Goal: Task Accomplishment & Management: Manage account settings

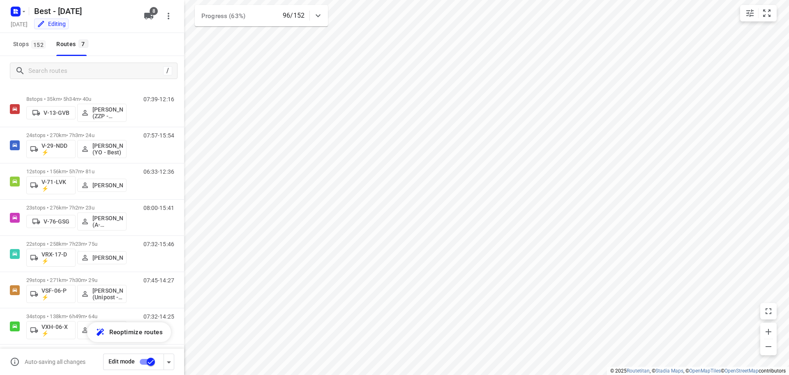
scroll to position [17, 0]
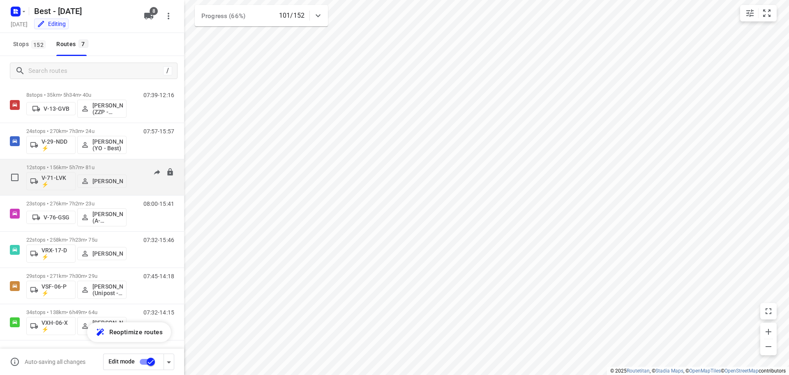
click at [97, 164] on p "12 stops • 156km • 5h7m • 81u" at bounding box center [76, 167] width 100 height 6
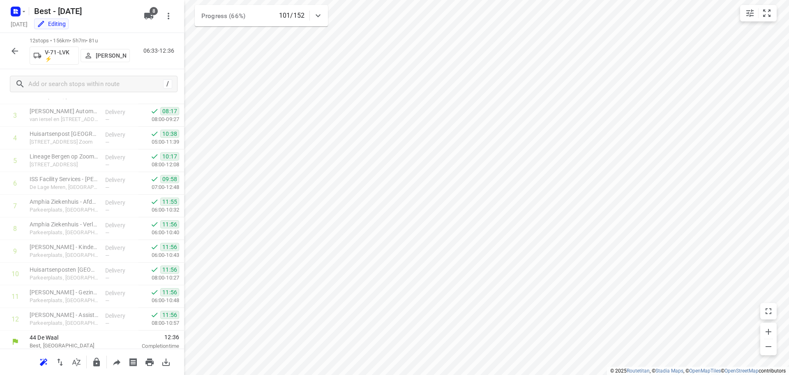
scroll to position [86, 0]
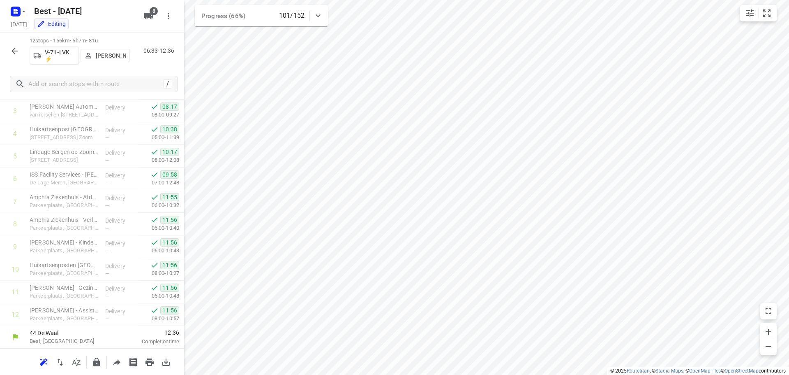
click at [8, 47] on button "button" at bounding box center [15, 51] width 16 height 16
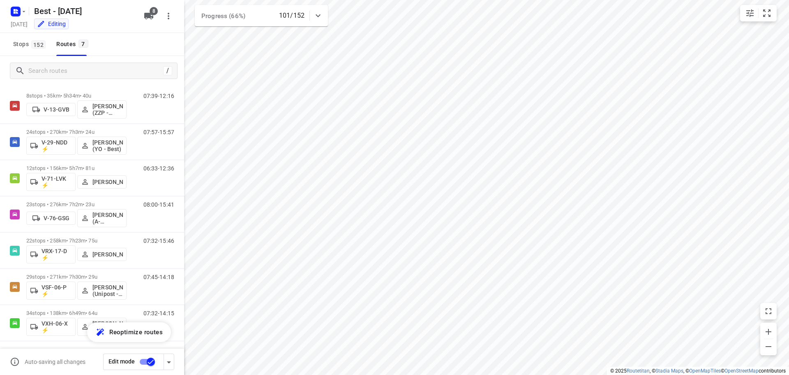
scroll to position [17, 0]
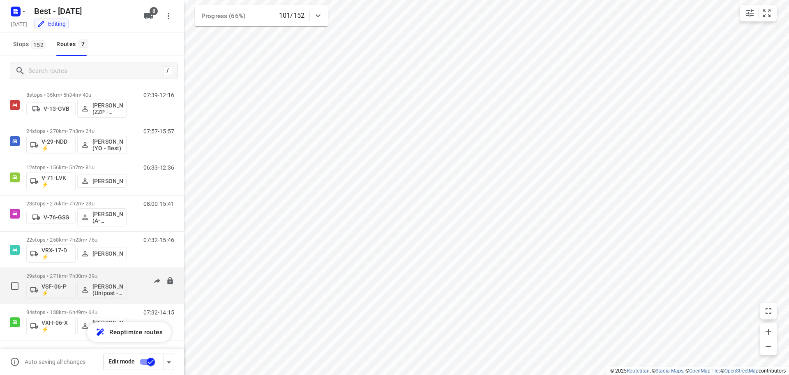
click at [88, 276] on p "29 stops • 271km • 7h30m • 29u" at bounding box center [76, 276] width 100 height 6
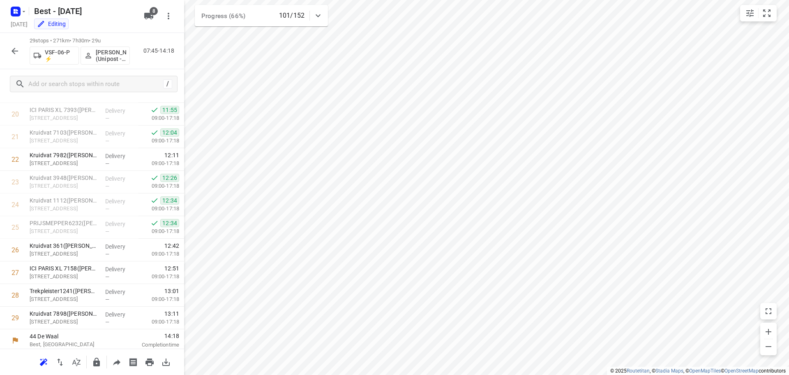
scroll to position [470, 0]
click at [19, 49] on icon "button" at bounding box center [15, 51] width 10 height 10
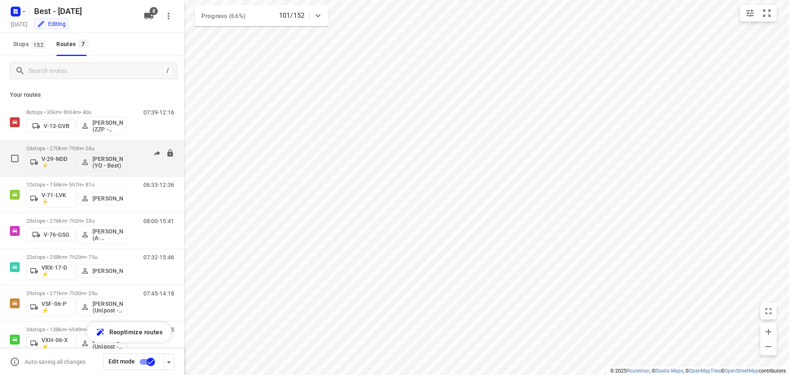
click at [123, 145] on p "24 stops • 270km • 7h3m • 24u" at bounding box center [76, 148] width 100 height 6
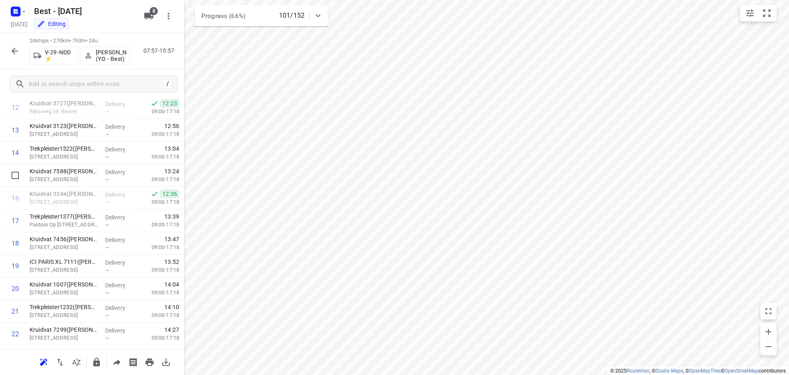
scroll to position [206, 0]
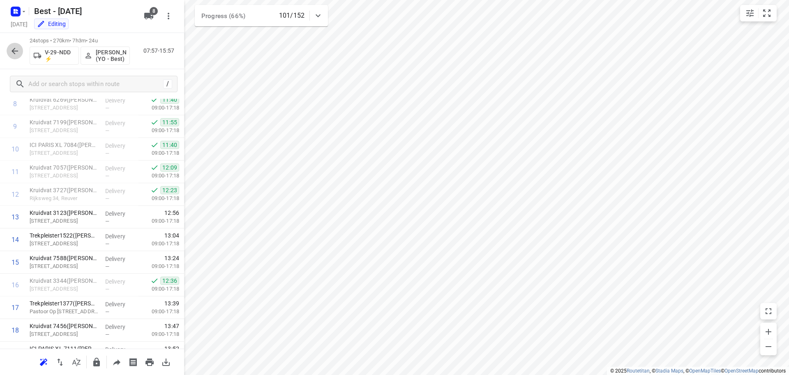
click at [12, 56] on button "button" at bounding box center [15, 51] width 16 height 16
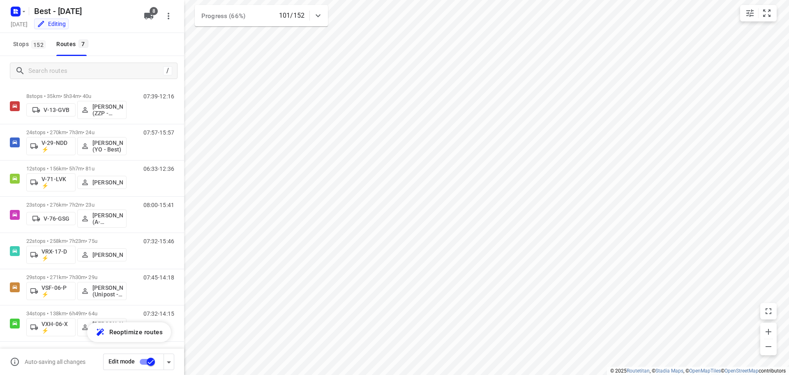
scroll to position [17, 0]
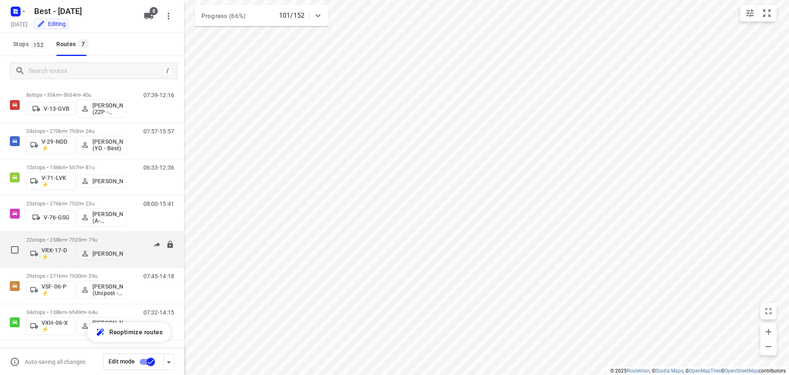
click at [104, 240] on p "22 stops • 258km • 7h23m • 75u" at bounding box center [76, 239] width 100 height 6
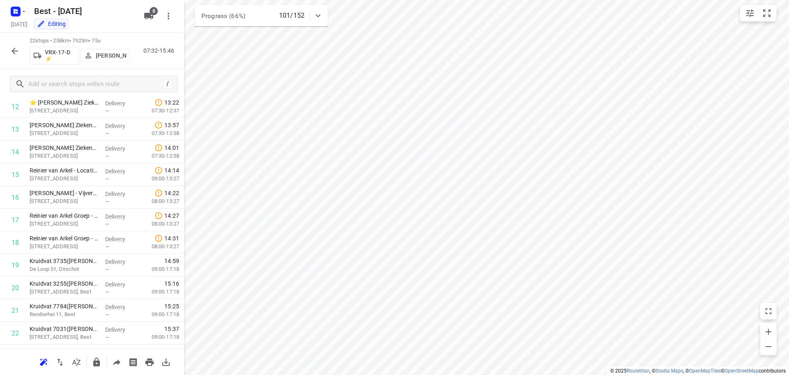
scroll to position [312, 0]
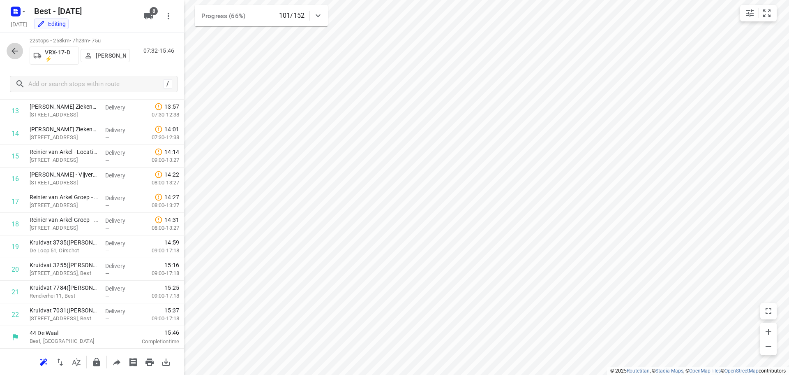
click at [21, 51] on button "button" at bounding box center [15, 51] width 16 height 16
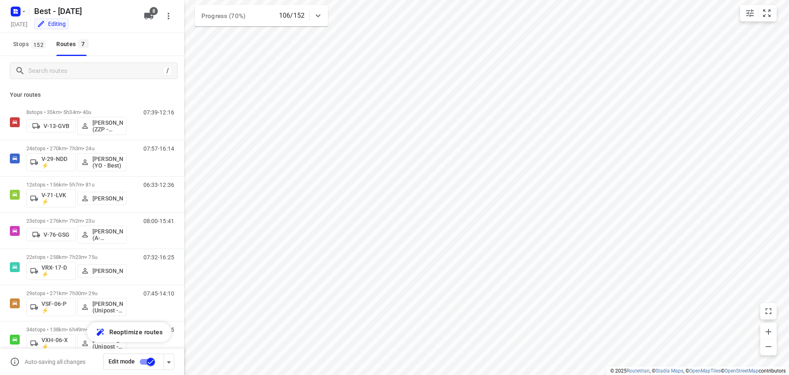
scroll to position [17, 0]
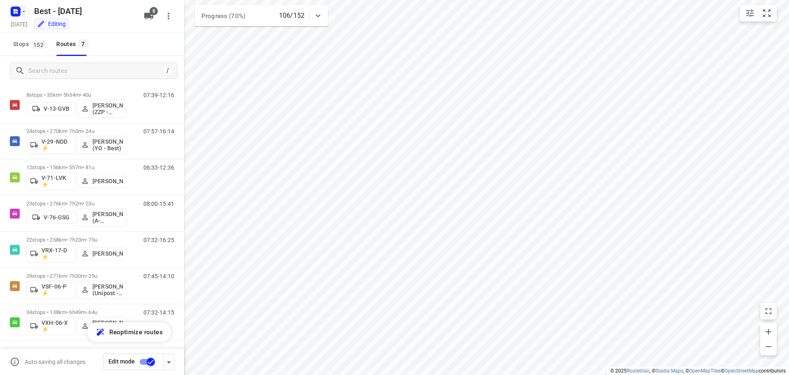
click at [20, 12] on rect "button" at bounding box center [16, 12] width 10 height 10
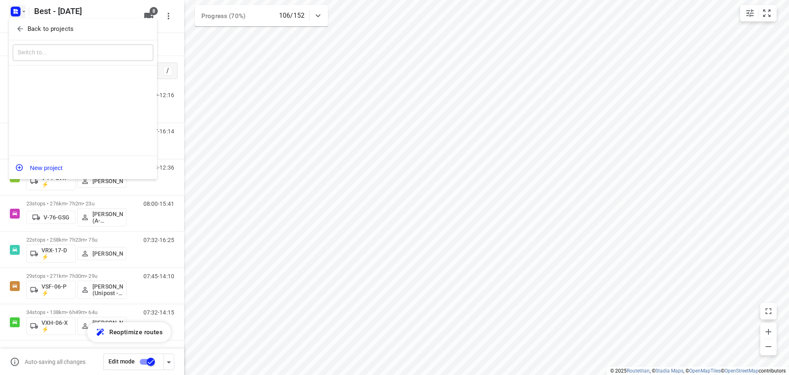
click at [16, 34] on div "Back to projects" at bounding box center [83, 29] width 148 height 22
click at [22, 26] on icon "button" at bounding box center [20, 29] width 8 height 8
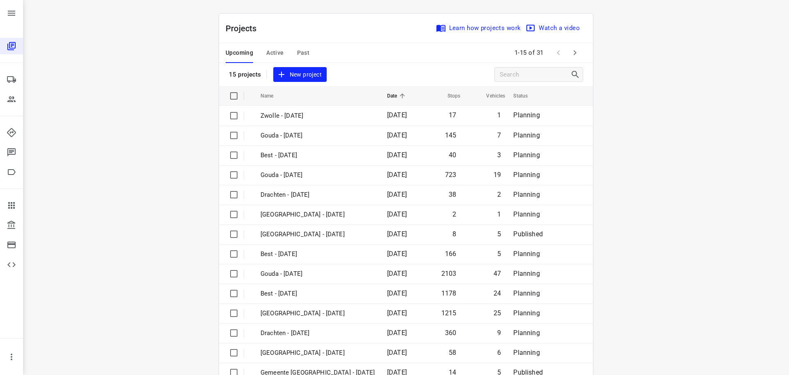
click at [278, 56] on span "Active" at bounding box center [274, 53] width 17 height 10
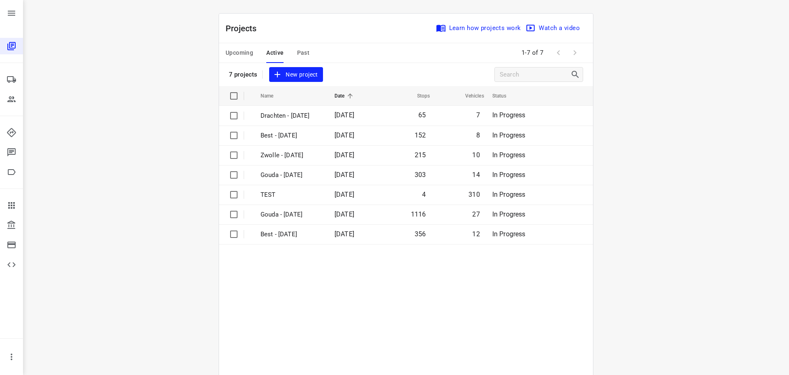
drag, startPoint x: 626, startPoint y: 145, endPoint x: 664, endPoint y: 8, distance: 142.1
click at [626, 141] on div "i © 2025 Routetitan , © Stadia Maps , © OpenMapTiles © OpenStreetMap contributo…" at bounding box center [406, 187] width 766 height 375
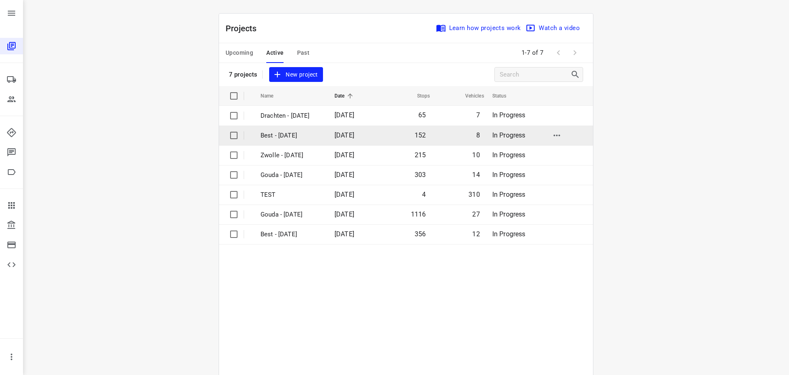
click at [303, 131] on p "Best - [DATE]" at bounding box center [292, 135] width 62 height 9
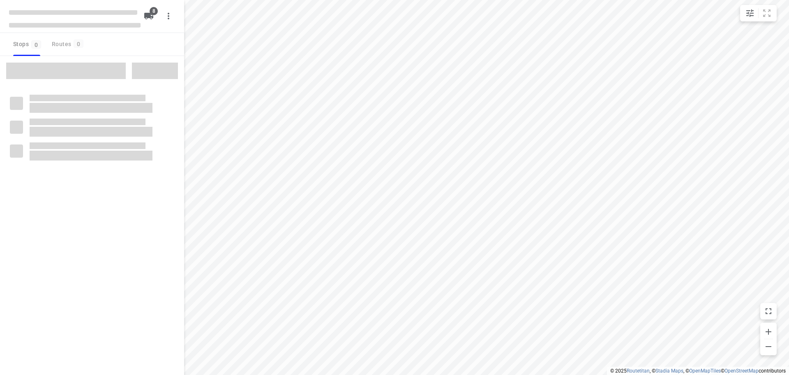
checkbox input "true"
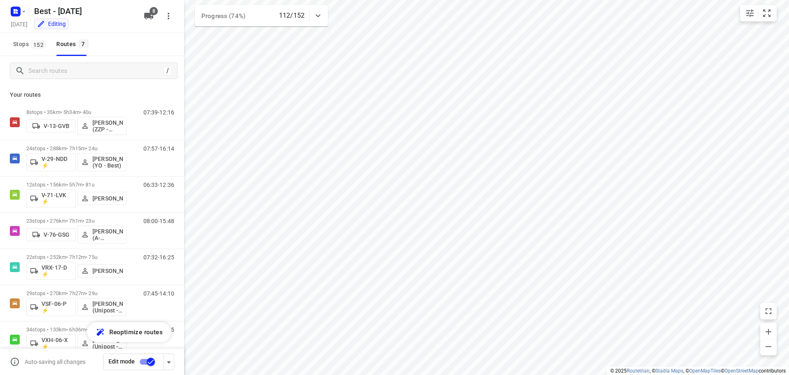
click at [122, 26] on div "Editing" at bounding box center [86, 24] width 110 height 9
click at [116, 90] on div "Your routes 8 stops • 35km • 5h34m • 40u V-13-GVB [PERSON_NAME] (ZZP - Best) 07…" at bounding box center [92, 242] width 184 height 312
click at [170, 91] on div "Your routes 8 stops • 35km • 5h34m • 40u V-13-GVB [PERSON_NAME] (ZZP - Best) 07…" at bounding box center [92, 242] width 184 height 312
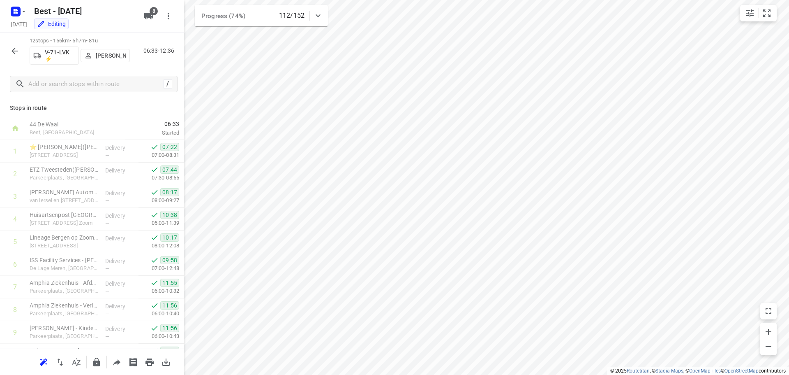
scroll to position [86, 0]
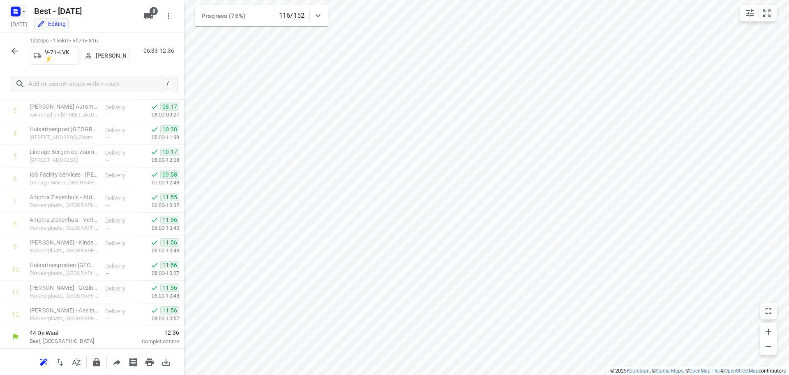
click at [16, 14] on rect "button" at bounding box center [16, 12] width 10 height 10
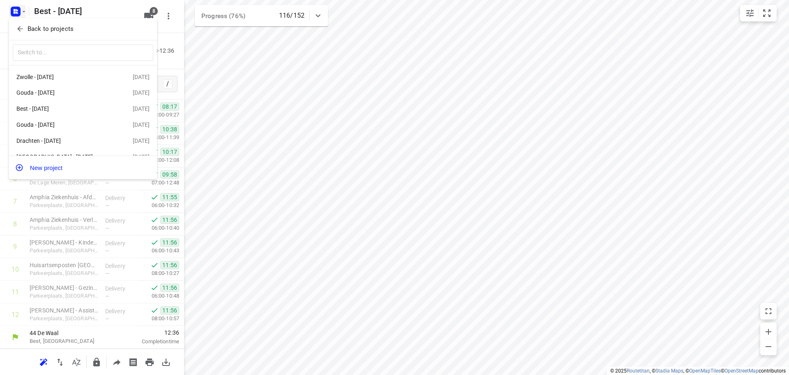
click at [21, 30] on icon "button" at bounding box center [20, 29] width 8 height 8
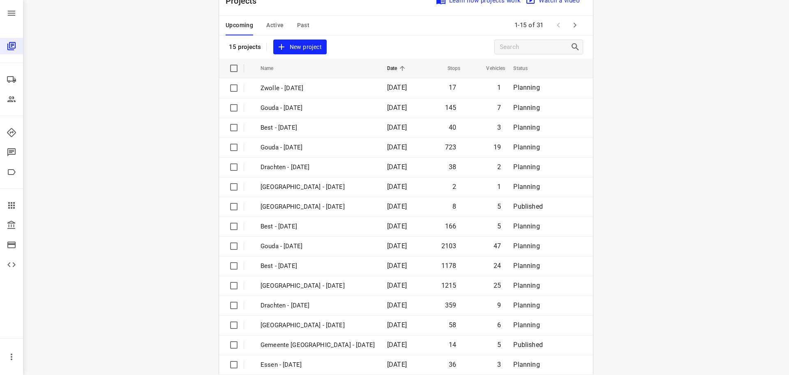
scroll to position [41, 0]
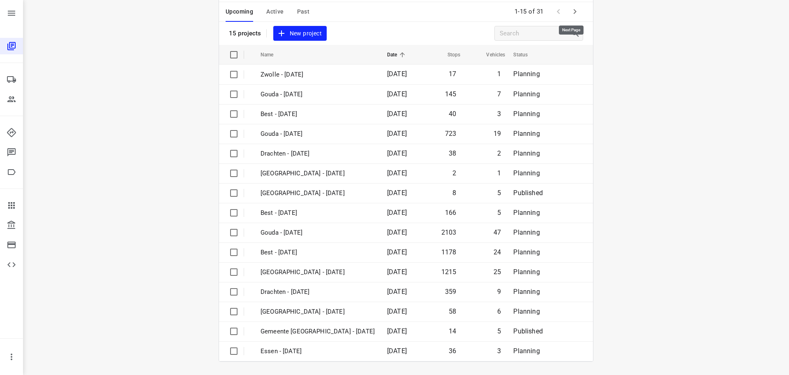
click at [572, 19] on button "button" at bounding box center [575, 11] width 16 height 16
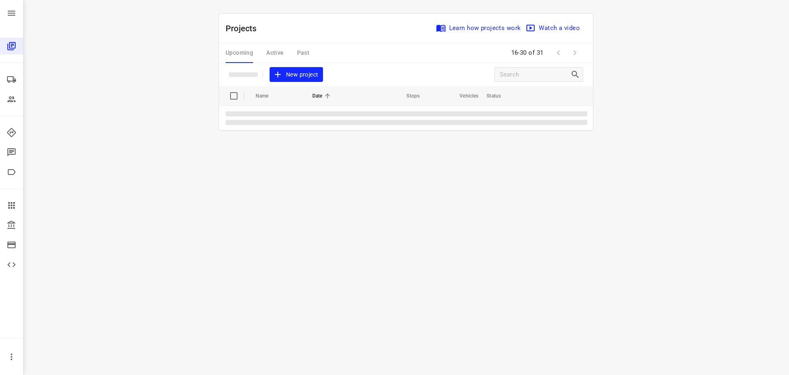
scroll to position [0, 0]
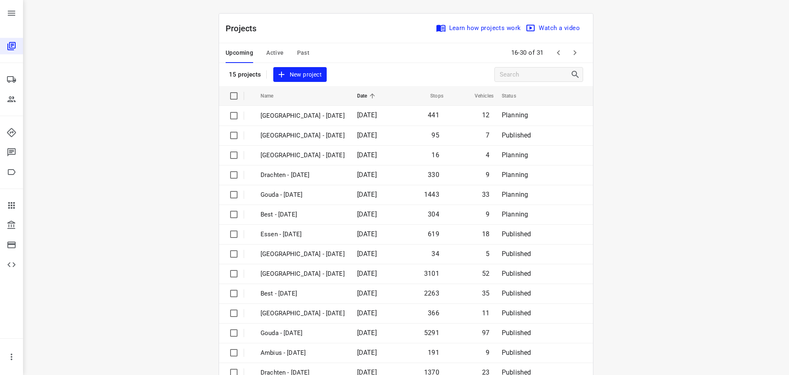
click at [623, 126] on div "i © 2025 Routetitan , © Stadia Maps , © OpenMapTiles © OpenStreetMap contributo…" at bounding box center [406, 187] width 766 height 375
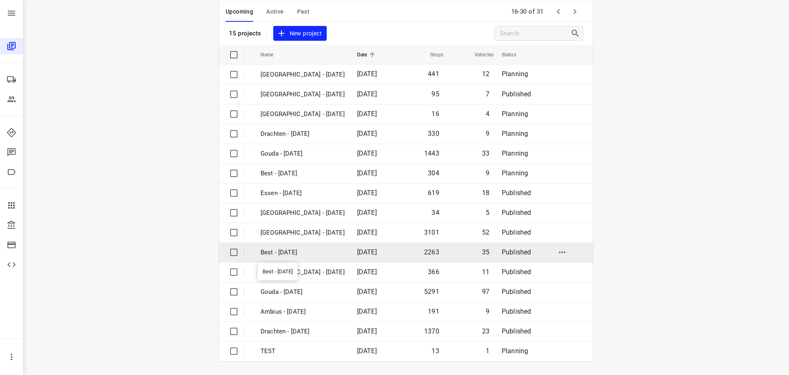
click at [322, 252] on p "Best - [DATE]" at bounding box center [303, 252] width 84 height 9
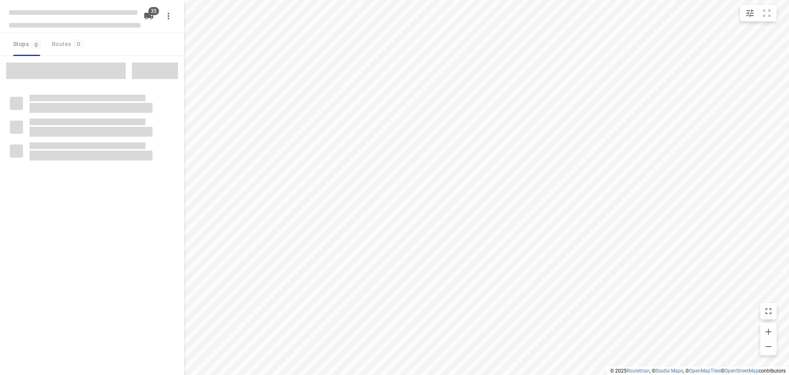
checkbox input "true"
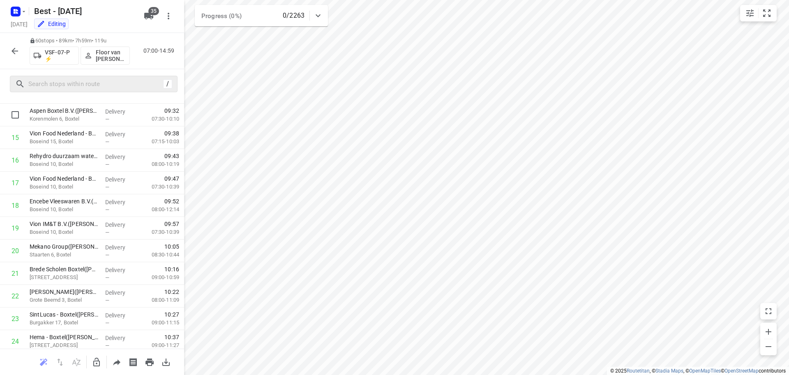
scroll to position [308, 0]
click at [20, 50] on button "button" at bounding box center [15, 51] width 16 height 16
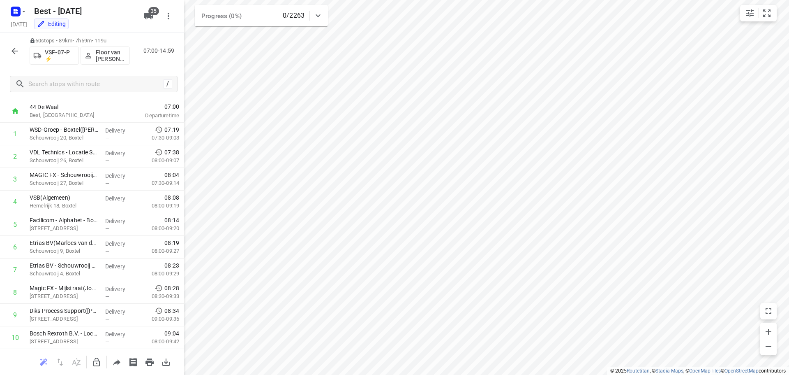
scroll to position [0, 0]
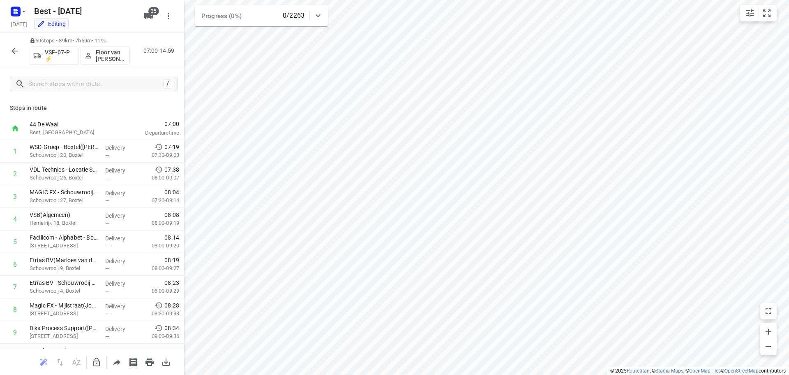
click at [126, 108] on p "Stops in route" at bounding box center [92, 108] width 164 height 9
click at [134, 105] on p "Stops in route" at bounding box center [92, 108] width 164 height 9
click at [154, 107] on p "Stops in route" at bounding box center [92, 108] width 164 height 9
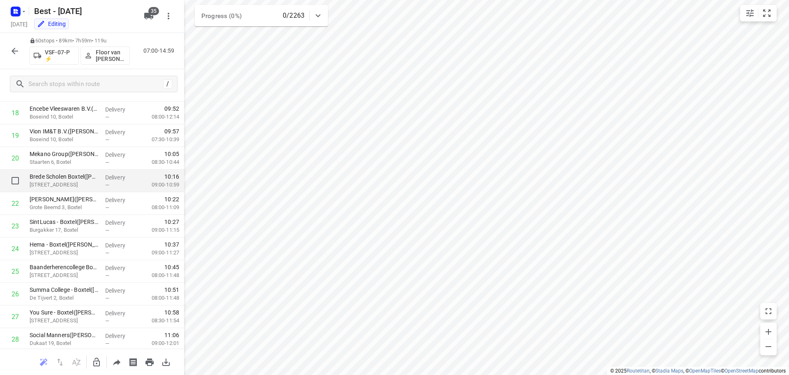
scroll to position [308, 0]
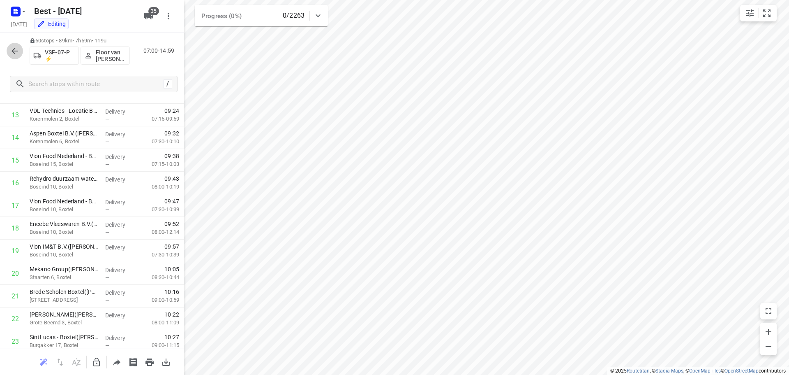
click at [16, 54] on icon "button" at bounding box center [15, 51] width 10 height 10
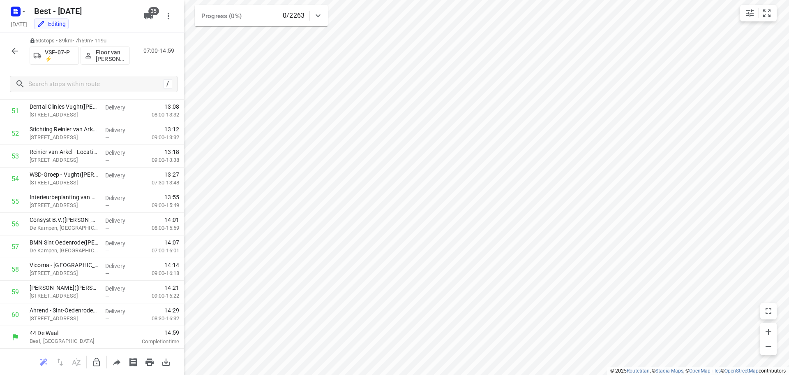
scroll to position [0, 0]
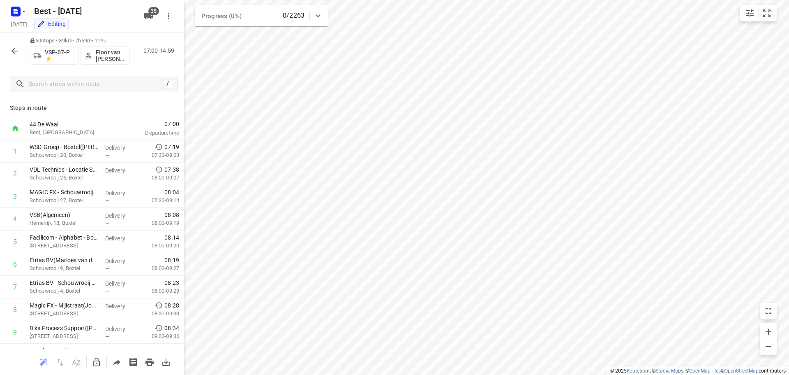
click at [139, 110] on p "Stops in route" at bounding box center [92, 108] width 164 height 9
click at [118, 102] on div "Stops in route 44 De Waal Best, [GEOGRAPHIC_DATA] 07:00 Departure time 1 WSD-Gr…" at bounding box center [92, 224] width 184 height 250
click at [20, 49] on button "button" at bounding box center [15, 51] width 16 height 16
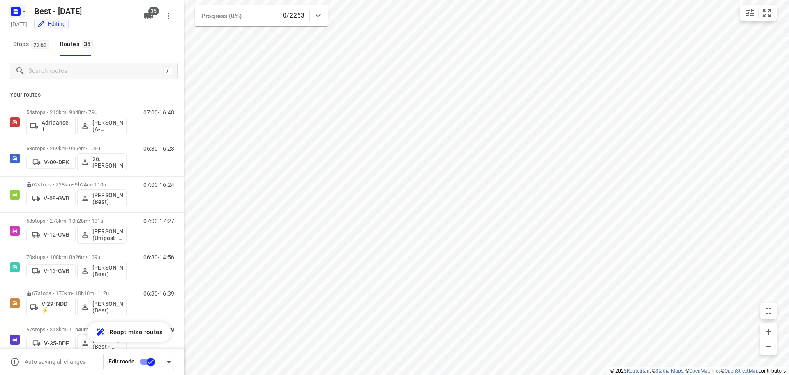
click at [17, 9] on rect "button" at bounding box center [16, 12] width 10 height 10
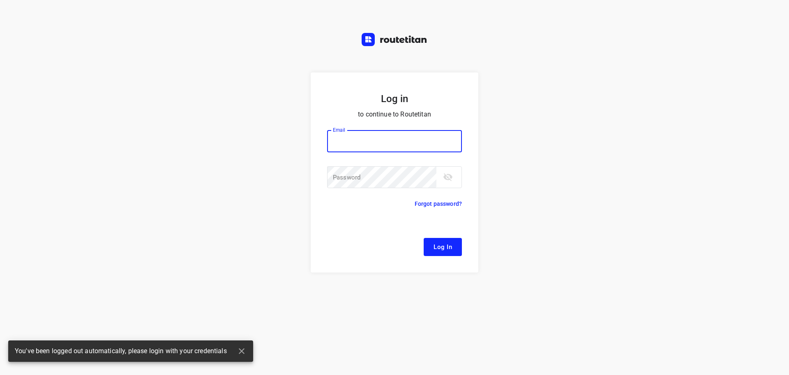
click at [24, 32] on div "Log in to continue to Routetitan Email Email ​ Password Password ​ Forgot passw…" at bounding box center [394, 187] width 789 height 375
click at [368, 138] on input "email" at bounding box center [394, 141] width 135 height 22
type input "[EMAIL_ADDRESS][DOMAIN_NAME]"
click at [439, 248] on span "Log In" at bounding box center [443, 246] width 19 height 11
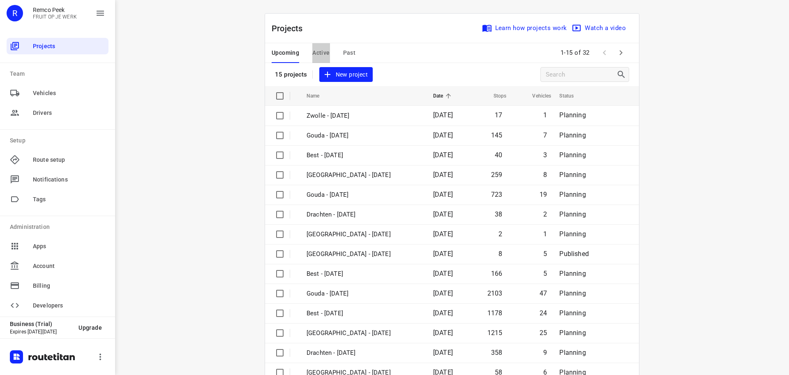
click at [320, 52] on span "Active" at bounding box center [321, 53] width 17 height 10
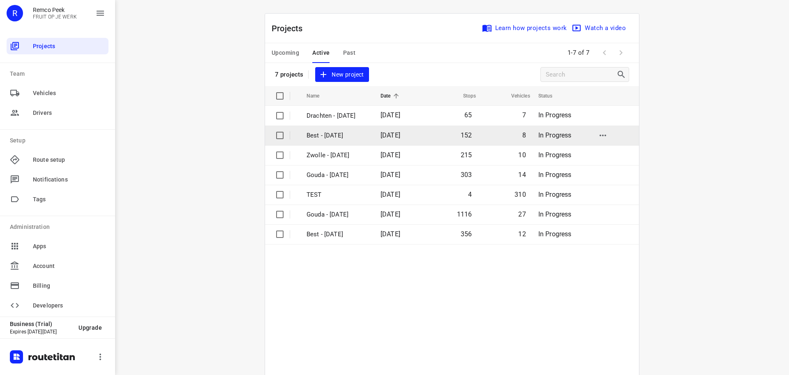
click at [348, 131] on p "Best - [DATE]" at bounding box center [338, 135] width 62 height 9
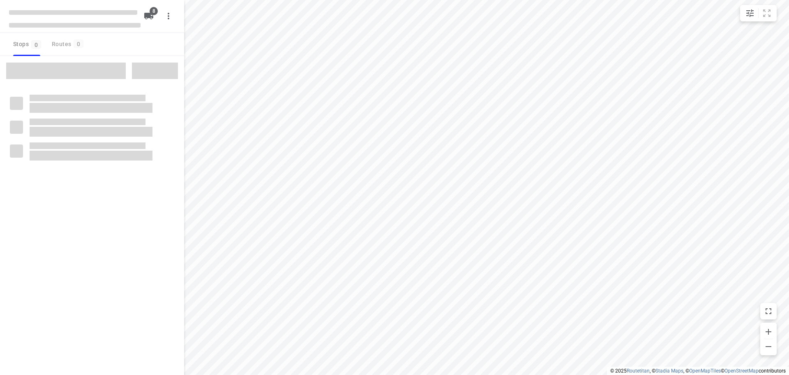
checkbox input "true"
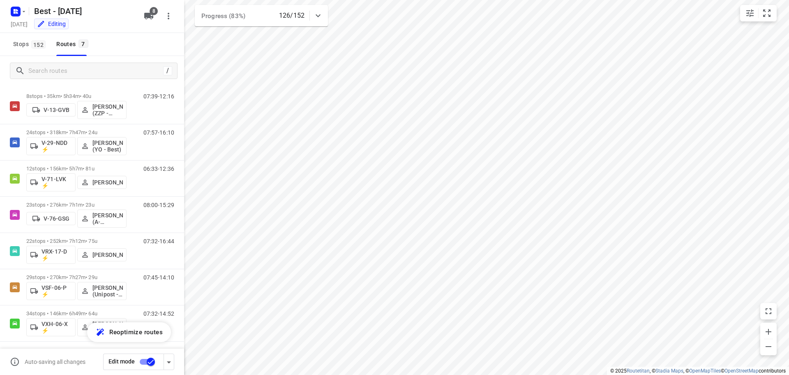
scroll to position [17, 0]
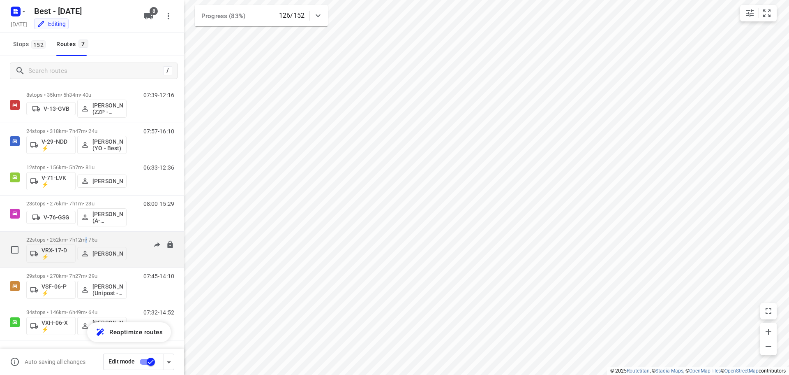
click at [91, 237] on p "22 stops • 252km • 7h12m • 75u" at bounding box center [76, 239] width 100 height 6
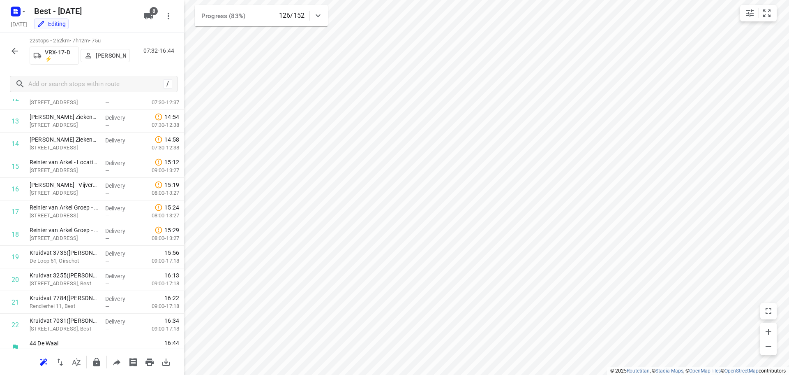
scroll to position [312, 0]
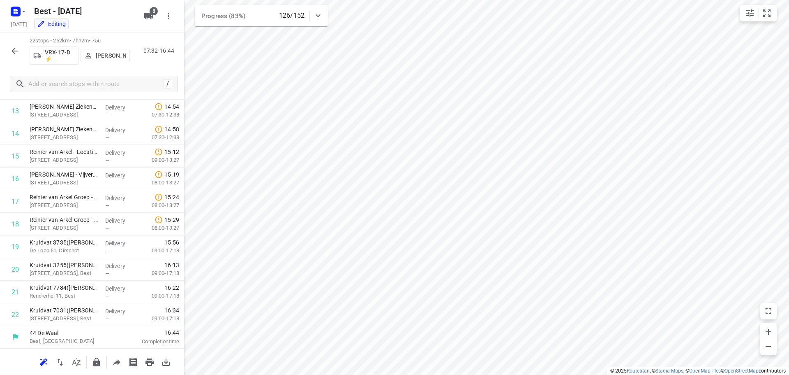
click at [19, 53] on icon "button" at bounding box center [15, 51] width 10 height 10
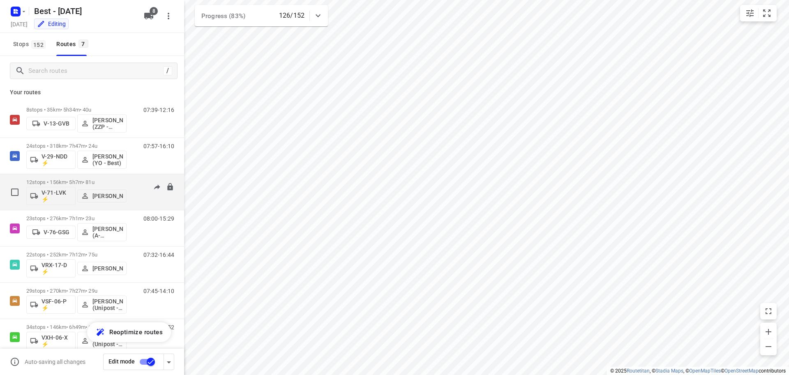
scroll to position [0, 0]
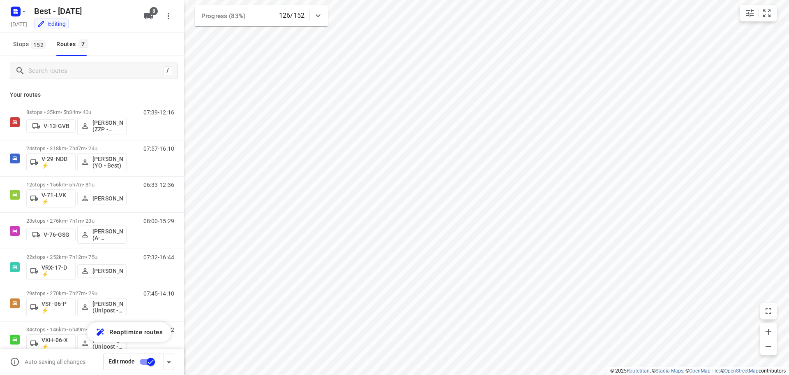
click at [67, 85] on div "/" at bounding box center [92, 71] width 184 height 30
click at [25, 11] on icon "button" at bounding box center [24, 11] width 7 height 7
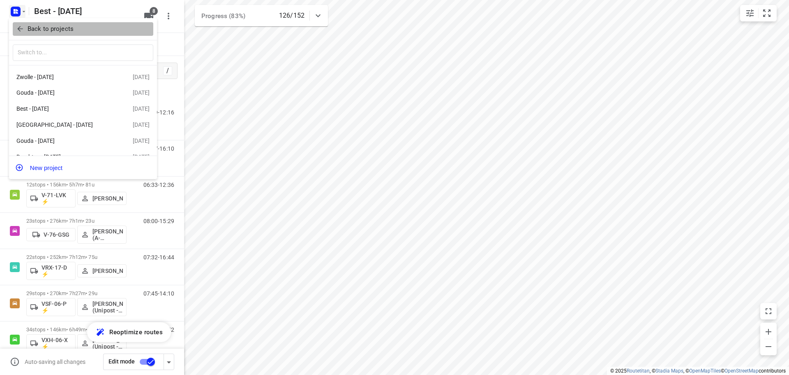
click at [21, 26] on icon "button" at bounding box center [20, 29] width 8 height 8
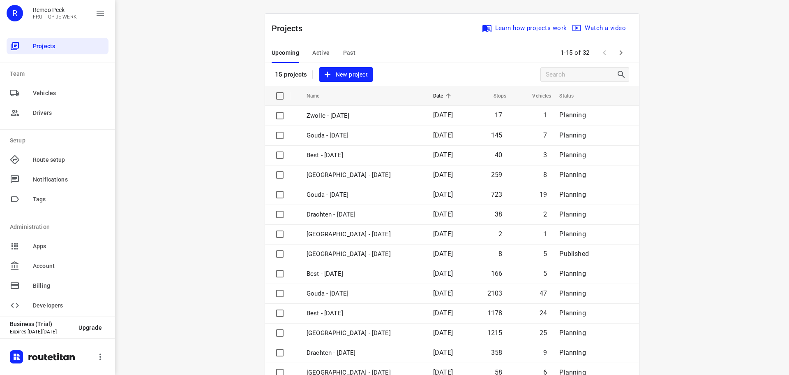
click at [170, 44] on div "i © 2025 Routetitan , © Stadia Maps , © OpenMapTiles © OpenStreetMap contributo…" at bounding box center [452, 187] width 674 height 375
click at [165, 155] on div "i © 2025 Routetitan , © Stadia Maps , © OpenMapTiles © OpenStreetMap contributo…" at bounding box center [452, 187] width 674 height 375
